Goal: Transaction & Acquisition: Purchase product/service

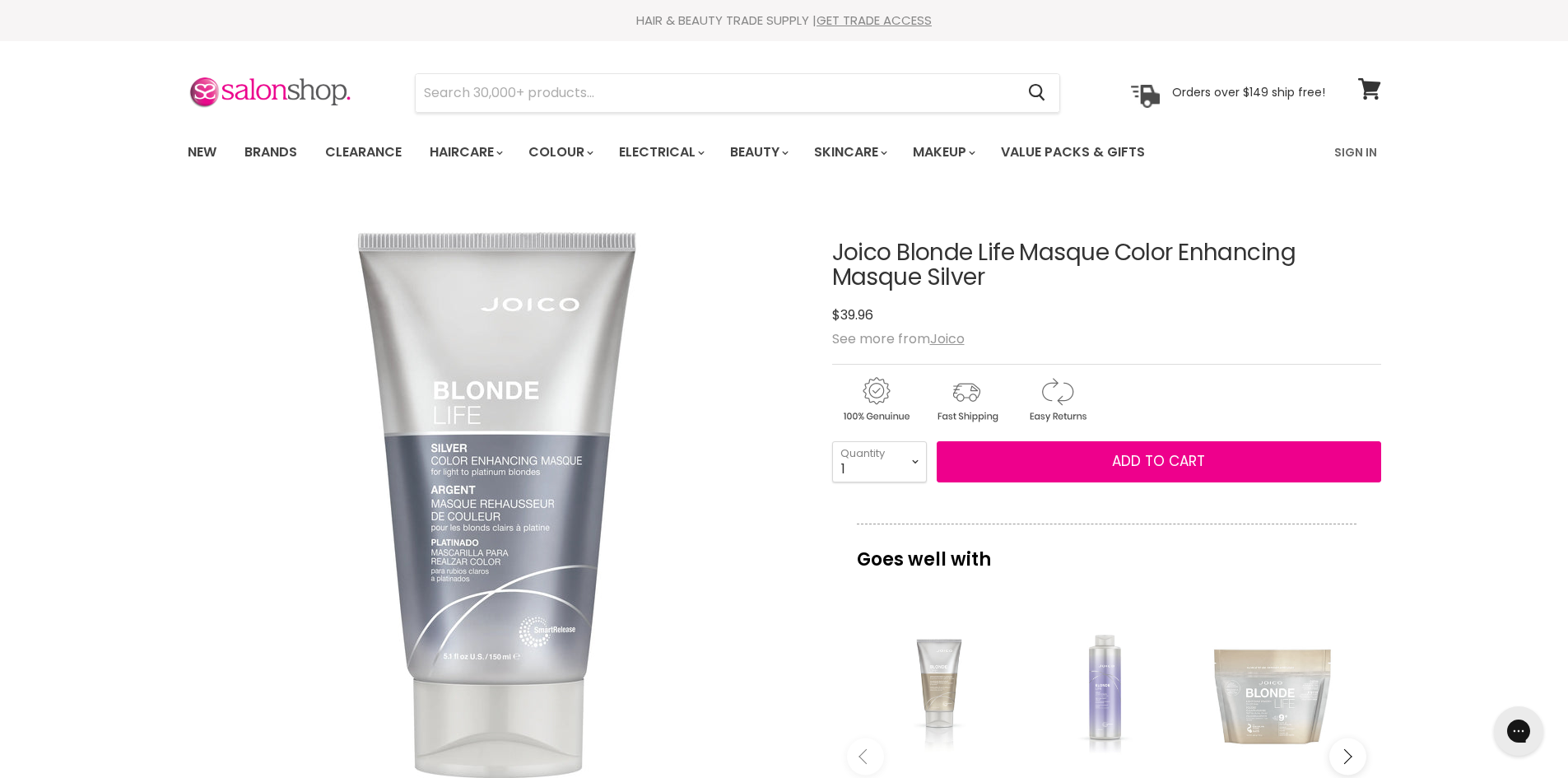
click at [1097, 697] on div "Main content" at bounding box center [1106, 691] width 150 height 150
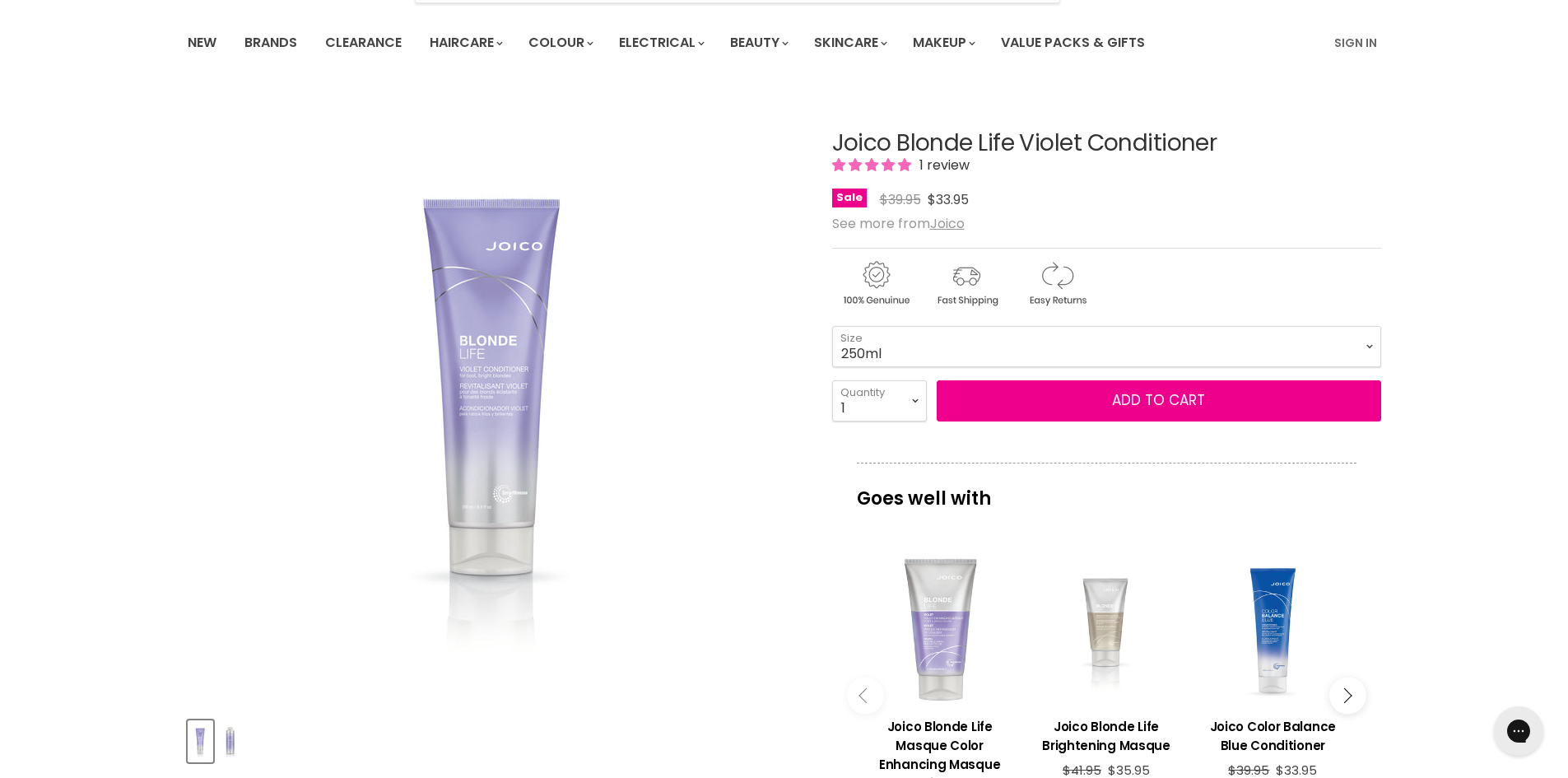
scroll to position [165, 0]
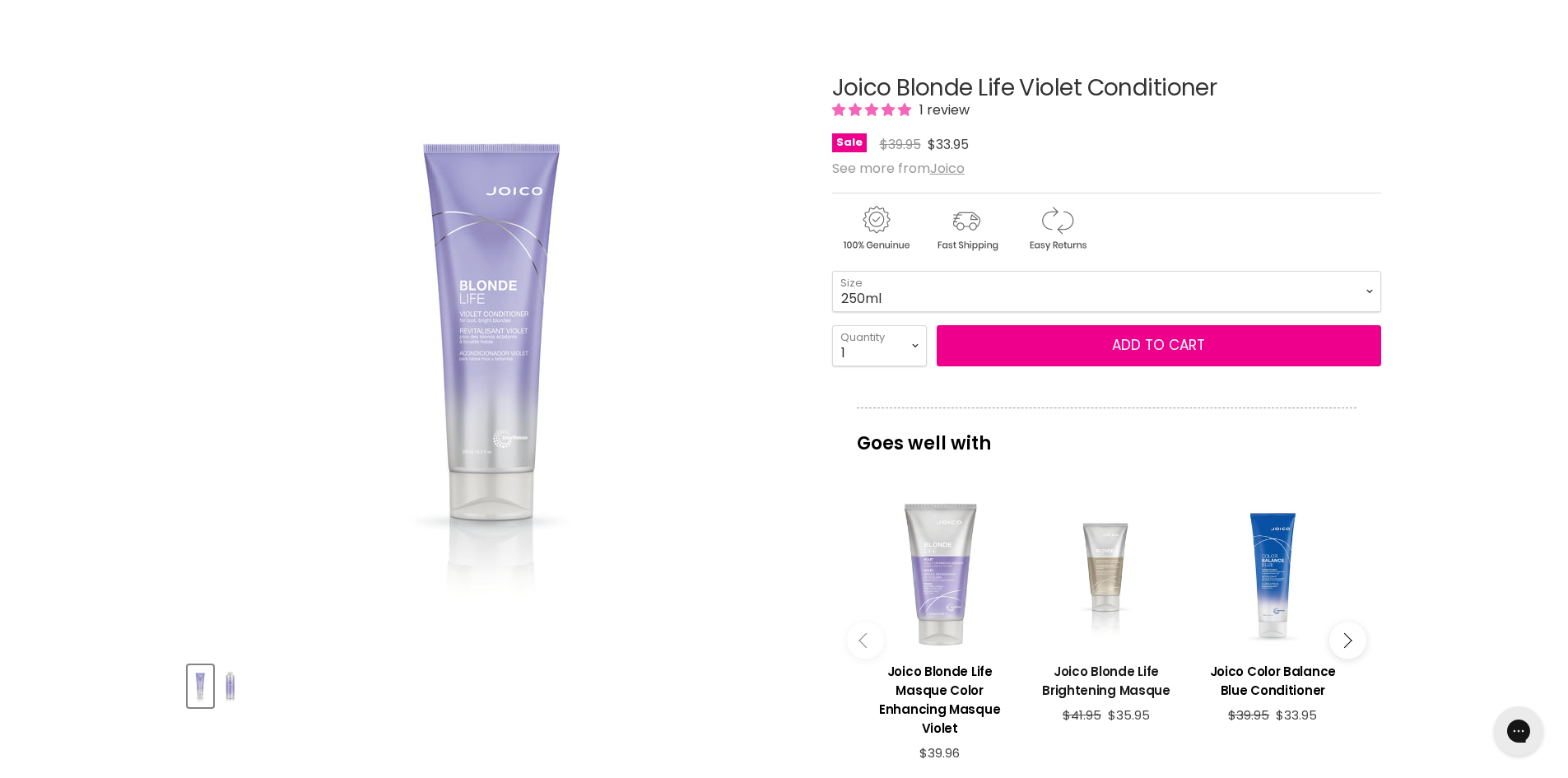
click at [1135, 675] on h3 "Joico Blonde Life Brightening Masque" at bounding box center [1106, 680] width 150 height 38
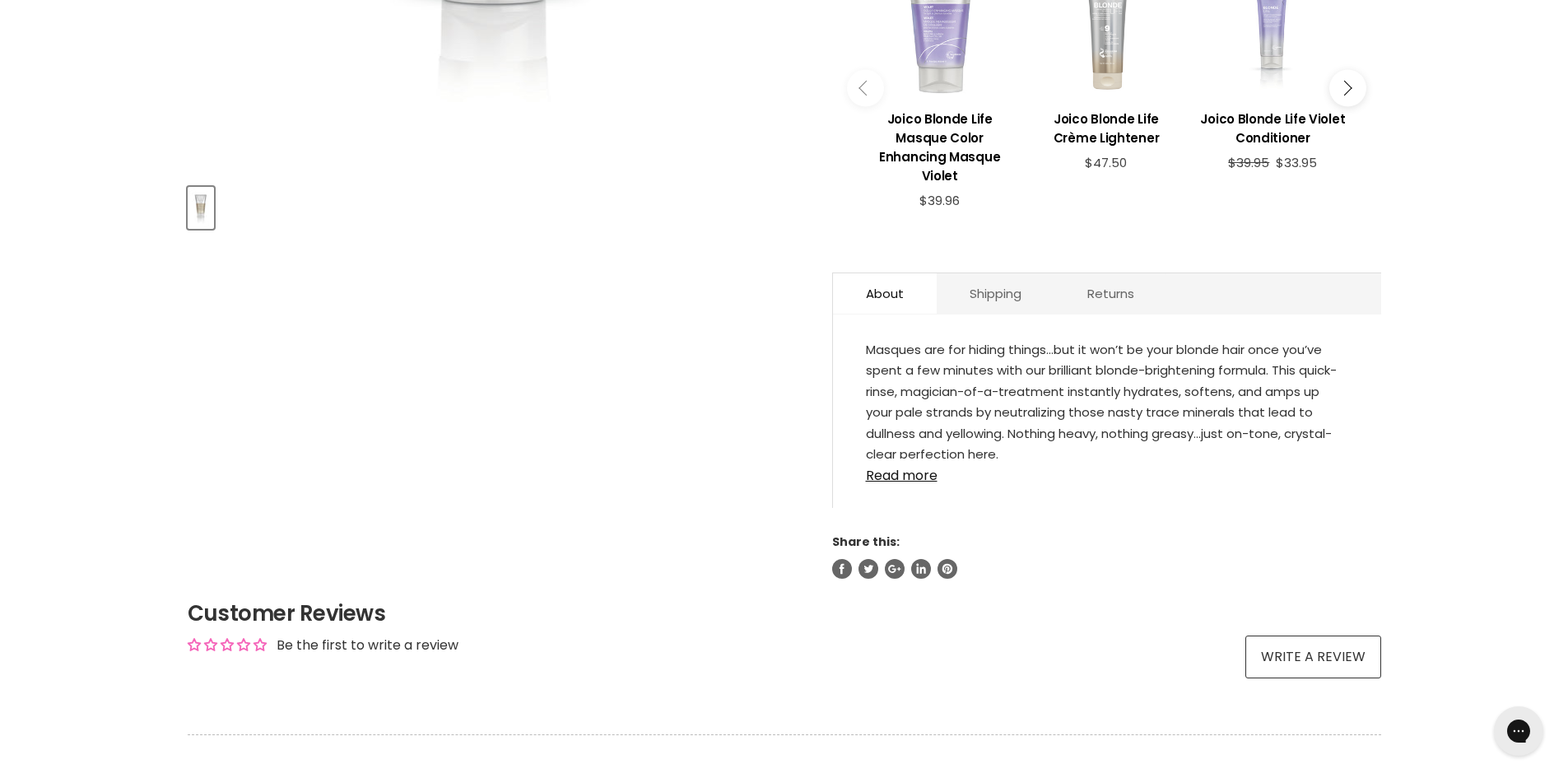
scroll to position [659, 0]
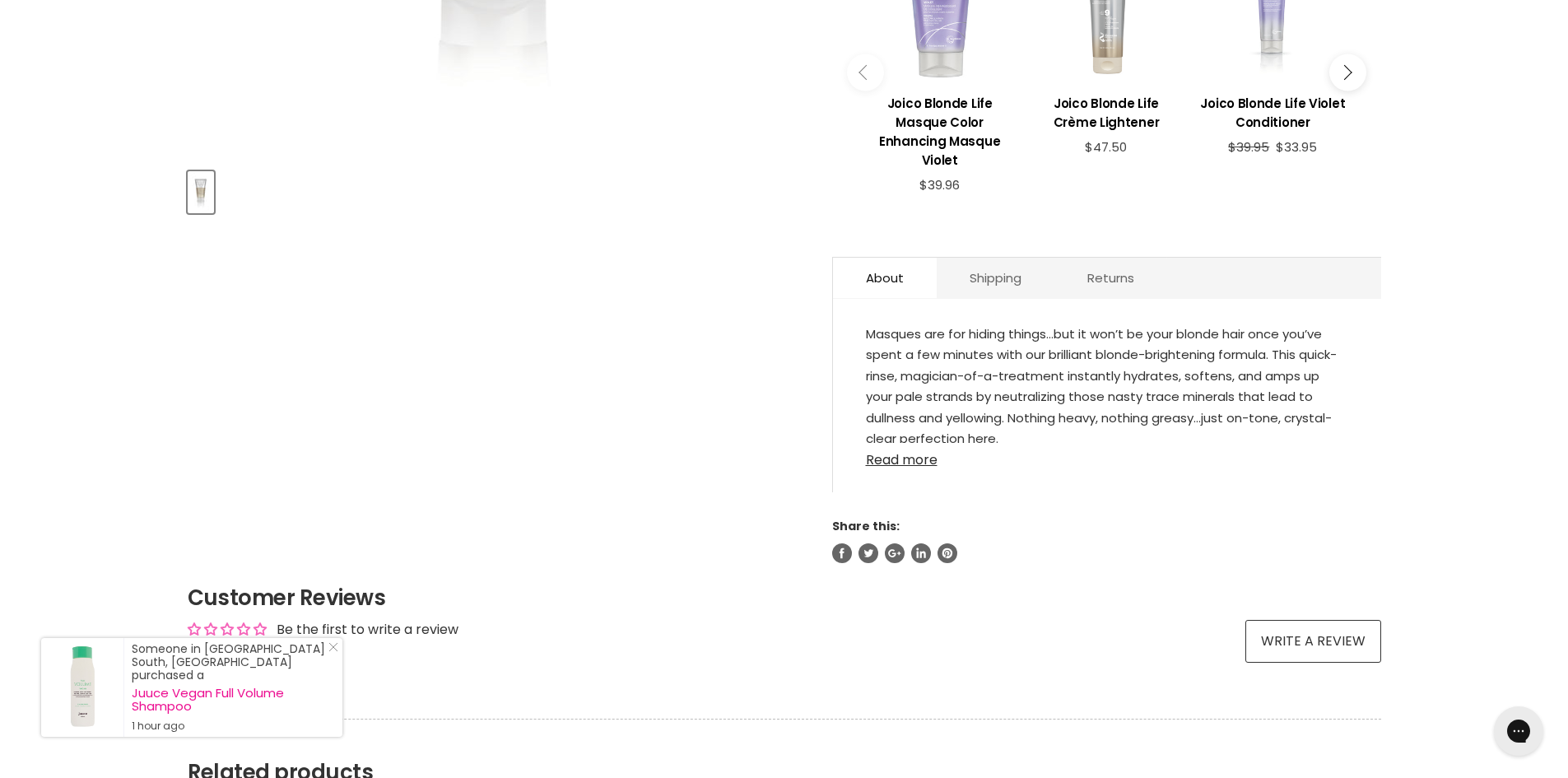
click at [885, 457] on link "Read more" at bounding box center [1107, 455] width 483 height 24
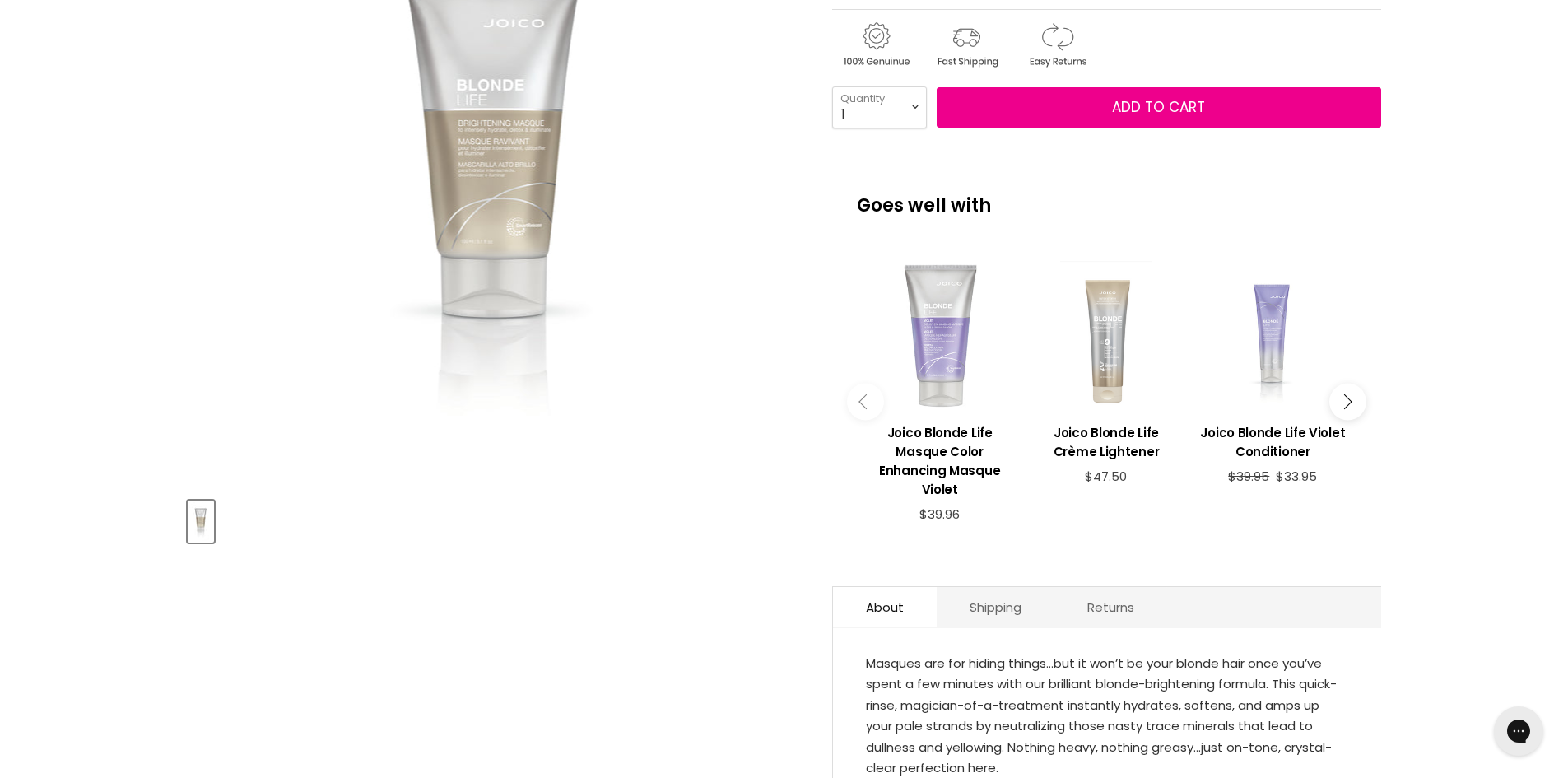
scroll to position [0, 0]
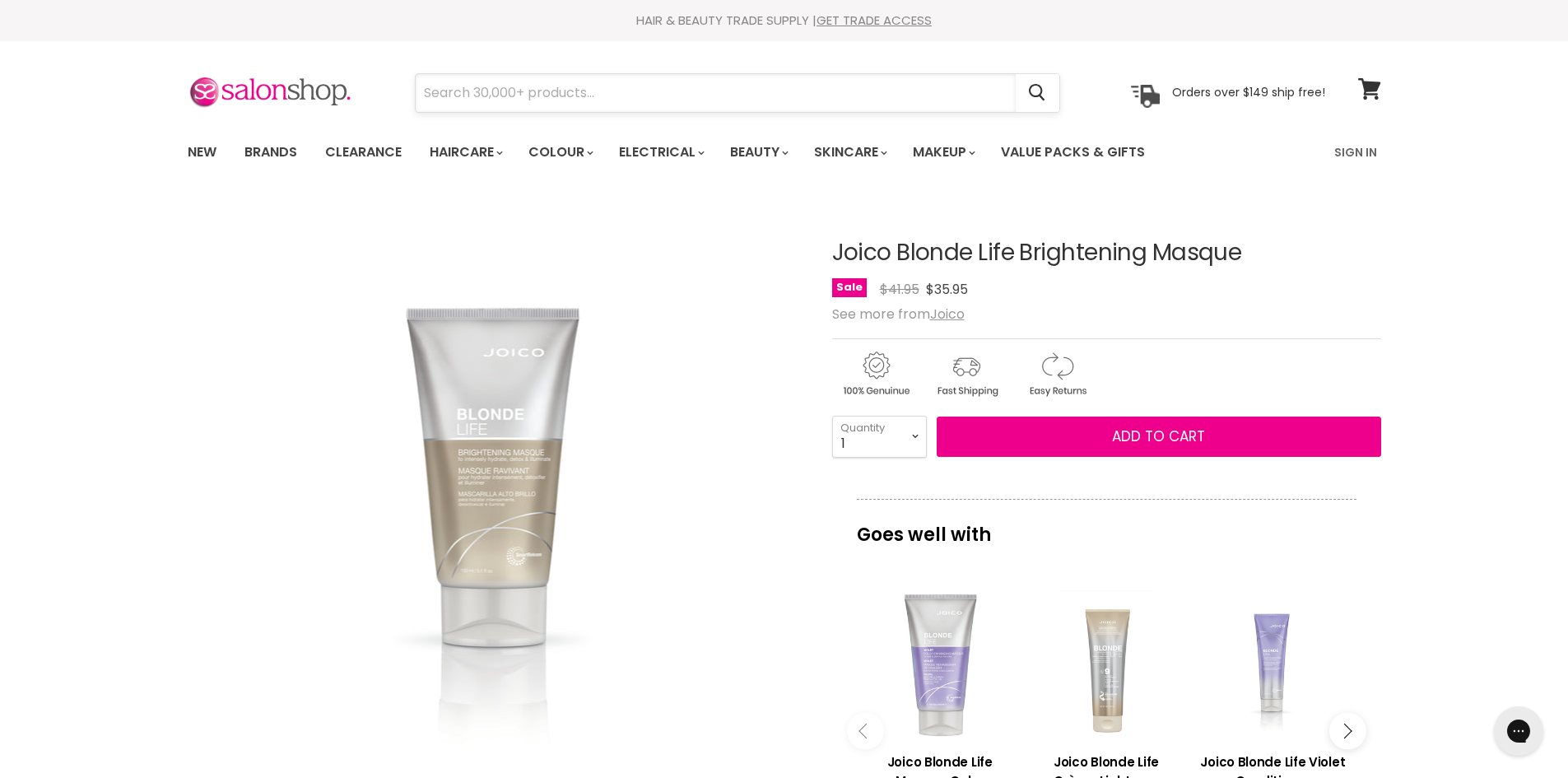
click at [499, 92] on input "Search" at bounding box center [715, 93] width 600 height 38
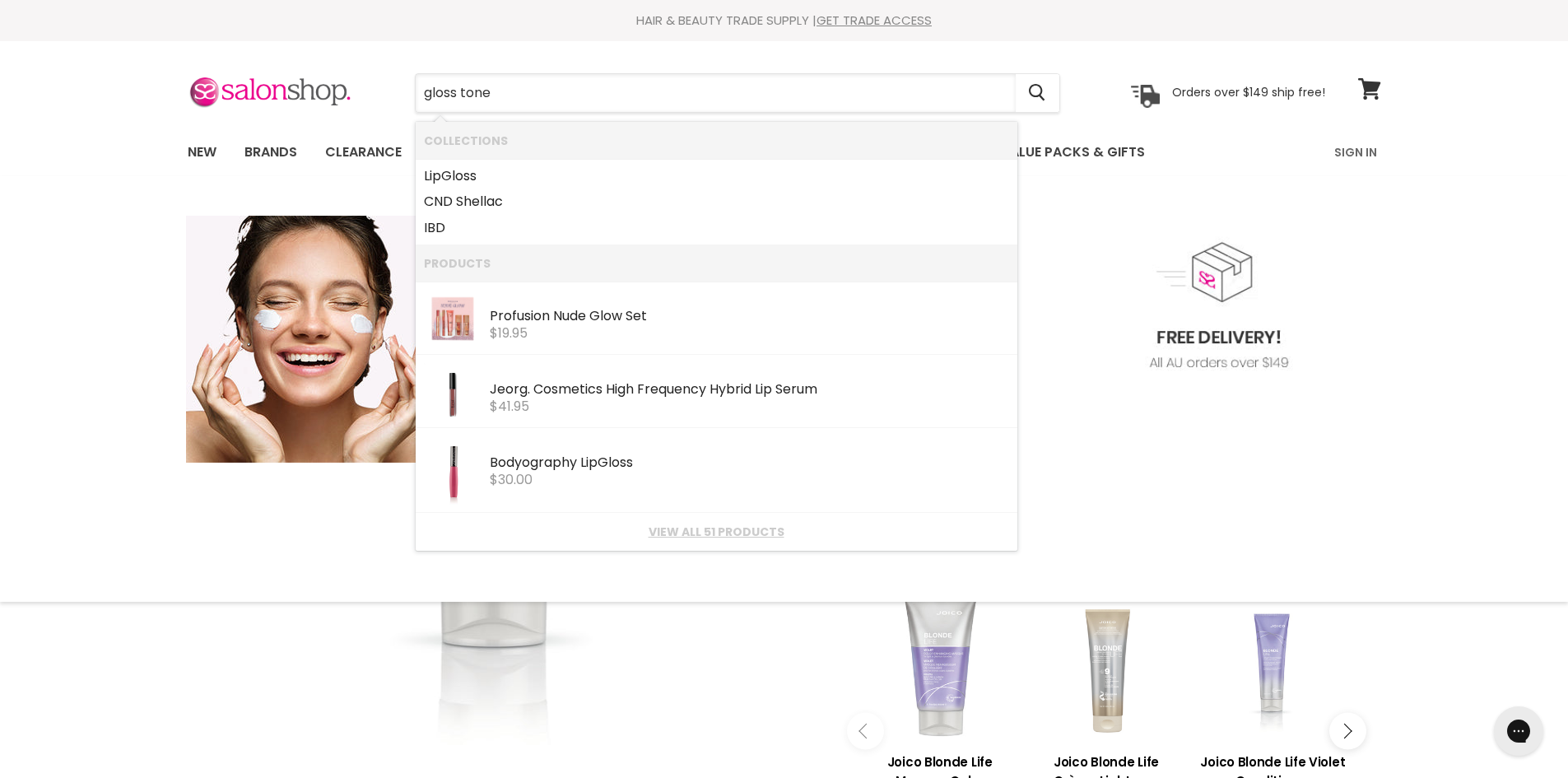
type input "gloss toner"
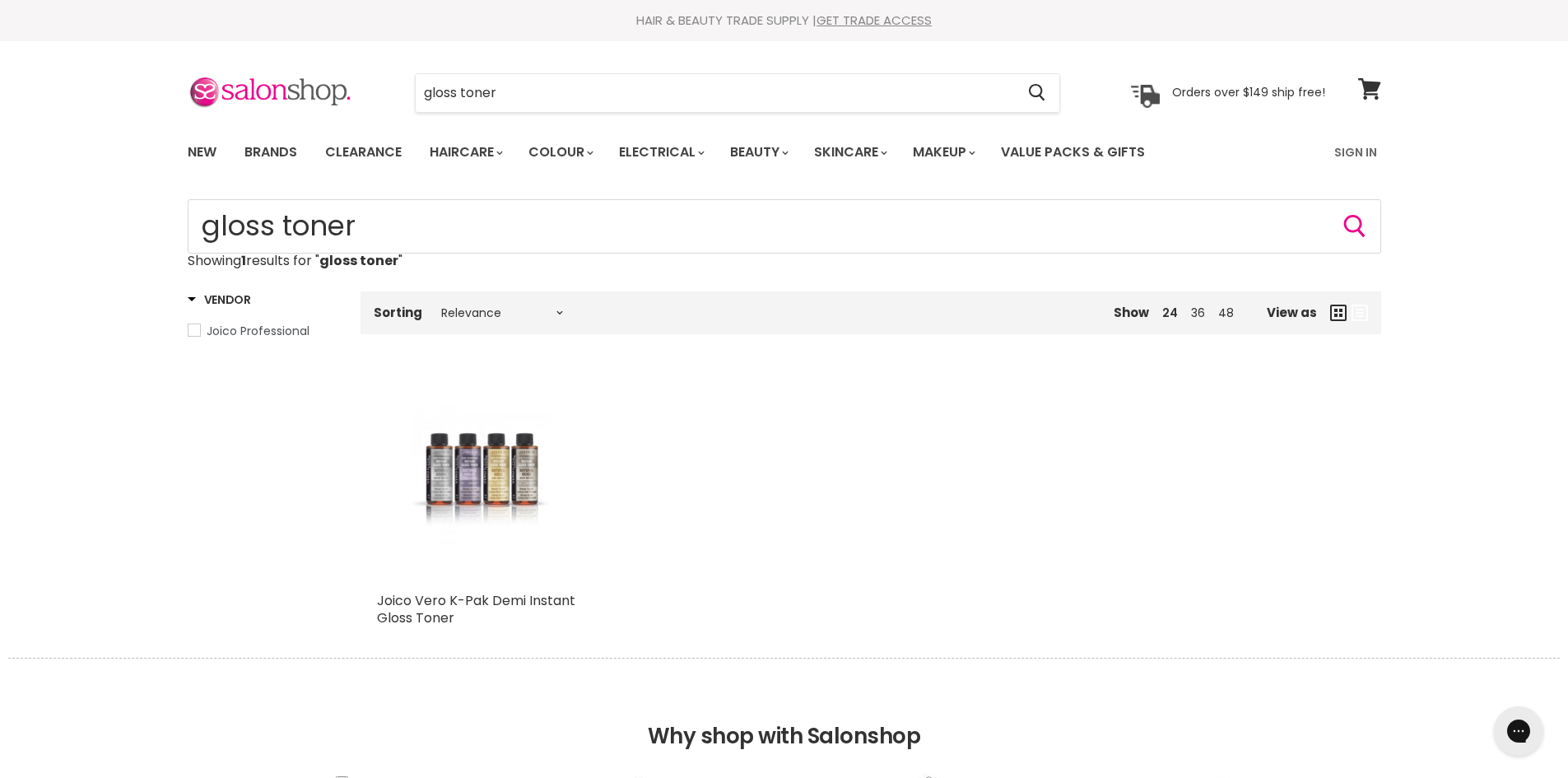
click at [529, 490] on img "Main content" at bounding box center [482, 479] width 140 height 210
